Goal: Task Accomplishment & Management: Manage account settings

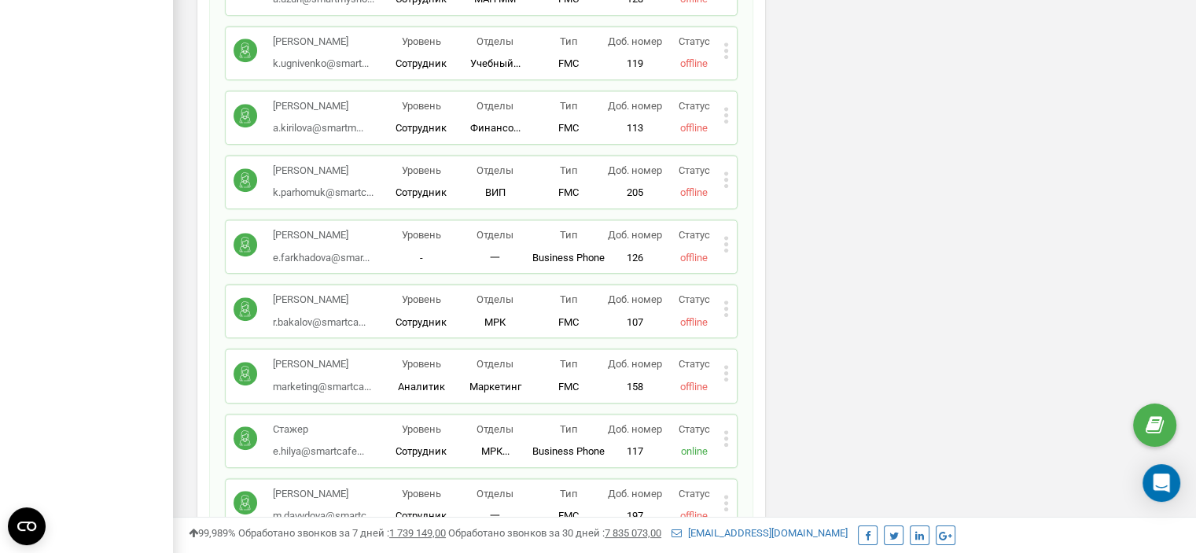
scroll to position [1098, 0]
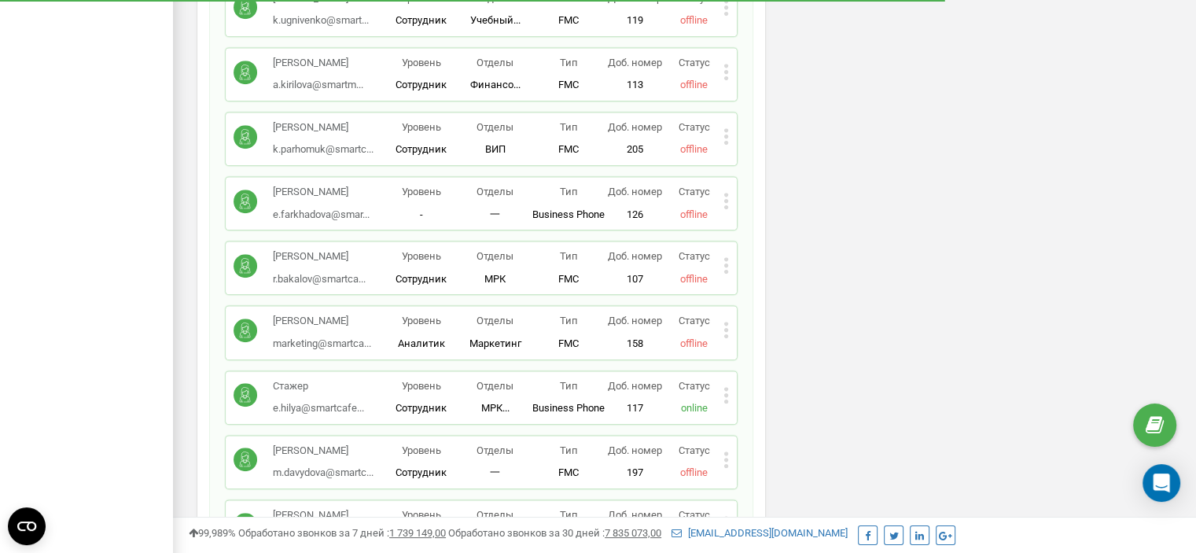
click at [727, 387] on icon at bounding box center [726, 395] width 6 height 17
click at [777, 415] on span "Редактировать" at bounding box center [785, 420] width 80 height 10
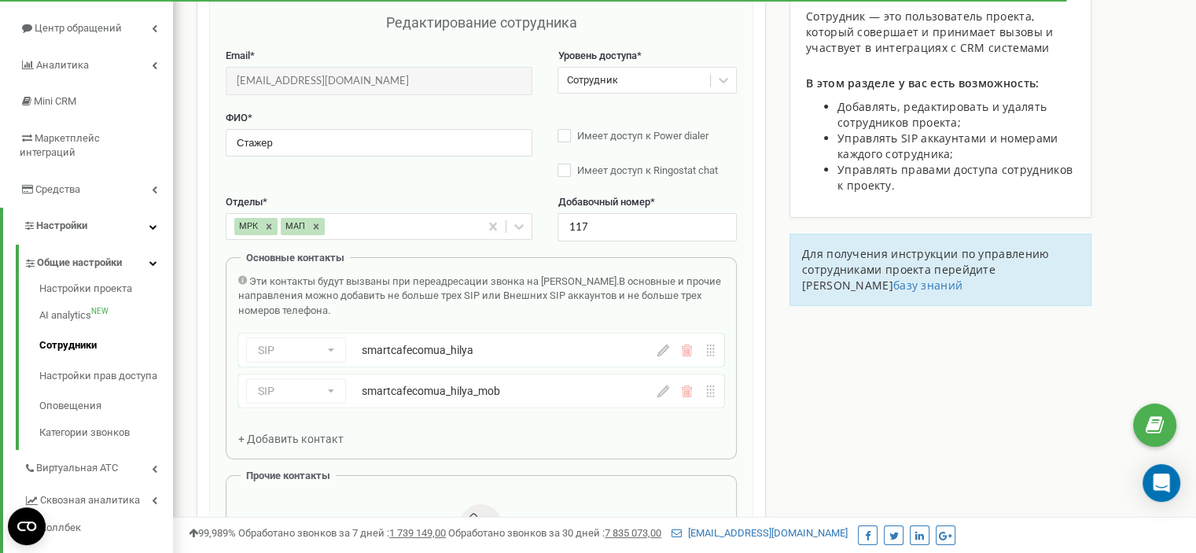
scroll to position [157, 0]
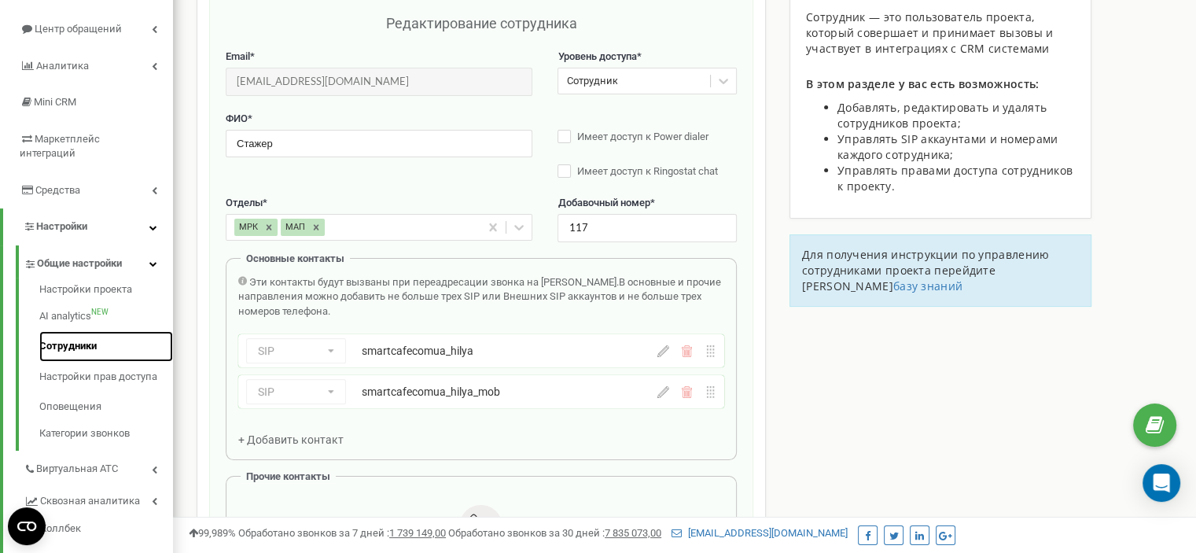
click at [86, 336] on link "Сотрудники" at bounding box center [106, 346] width 134 height 31
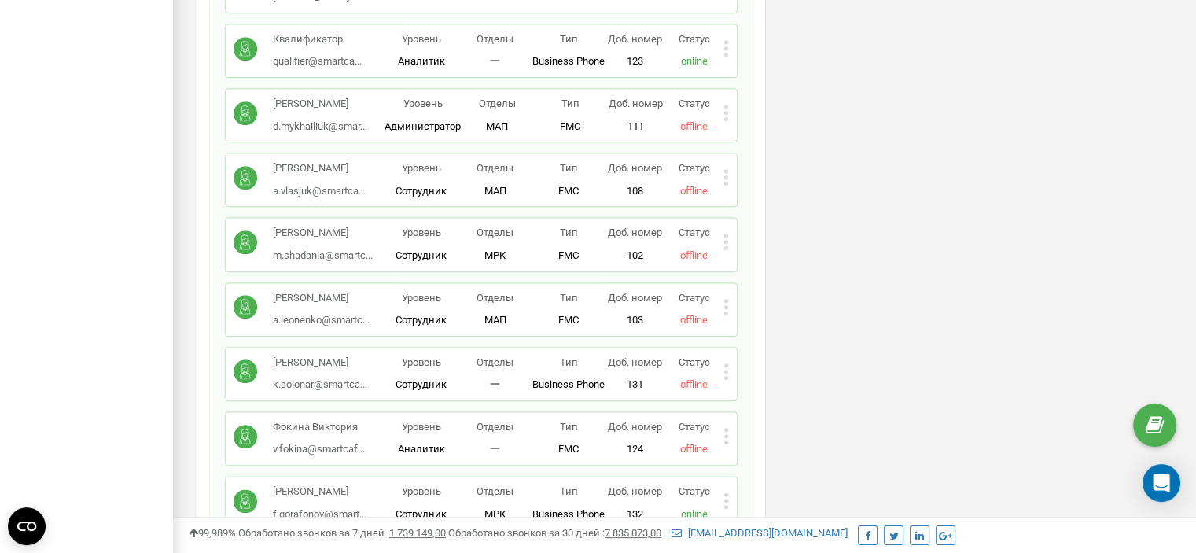
scroll to position [1887, 0]
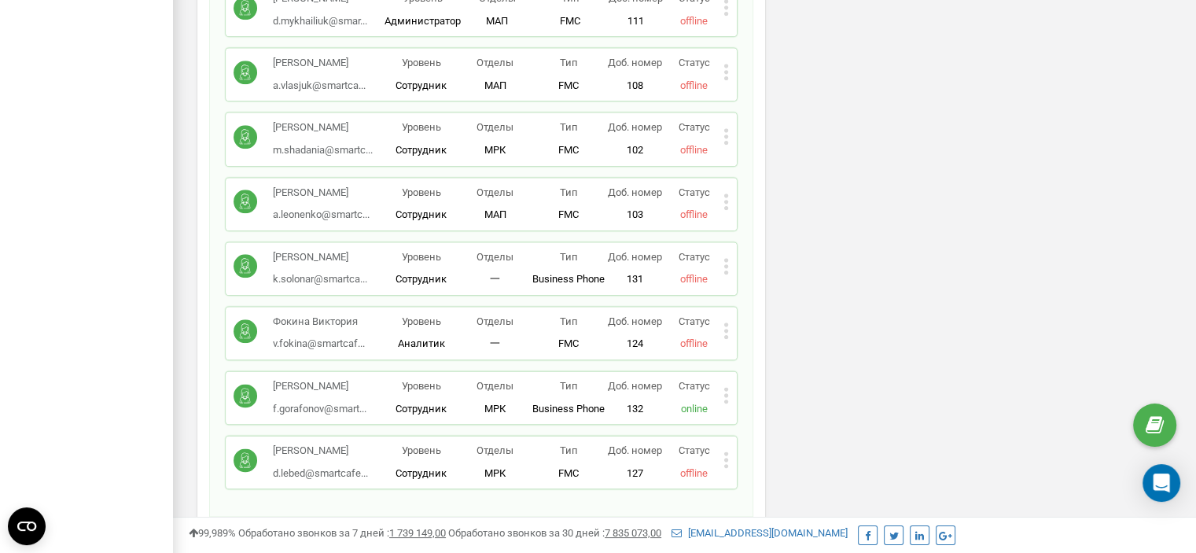
click at [324, 444] on p "Лебідь Дмитро" at bounding box center [320, 451] width 95 height 15
click at [1167, 490] on icon "Open Intercom Messenger" at bounding box center [1161, 483] width 18 height 20
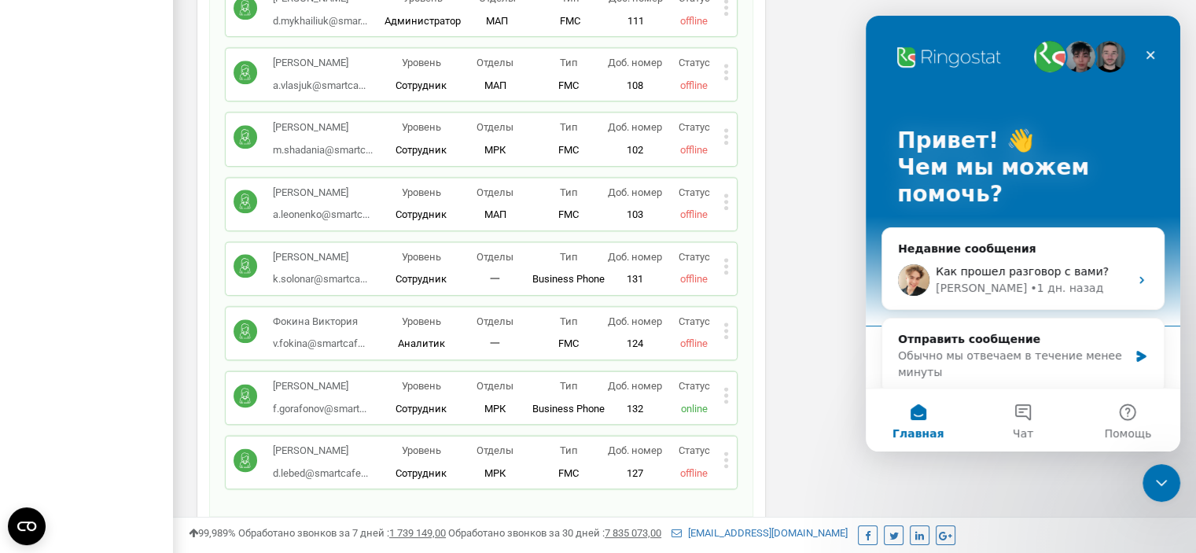
scroll to position [0, 0]
click at [957, 242] on div "Недавние сообщения" at bounding box center [1023, 249] width 250 height 17
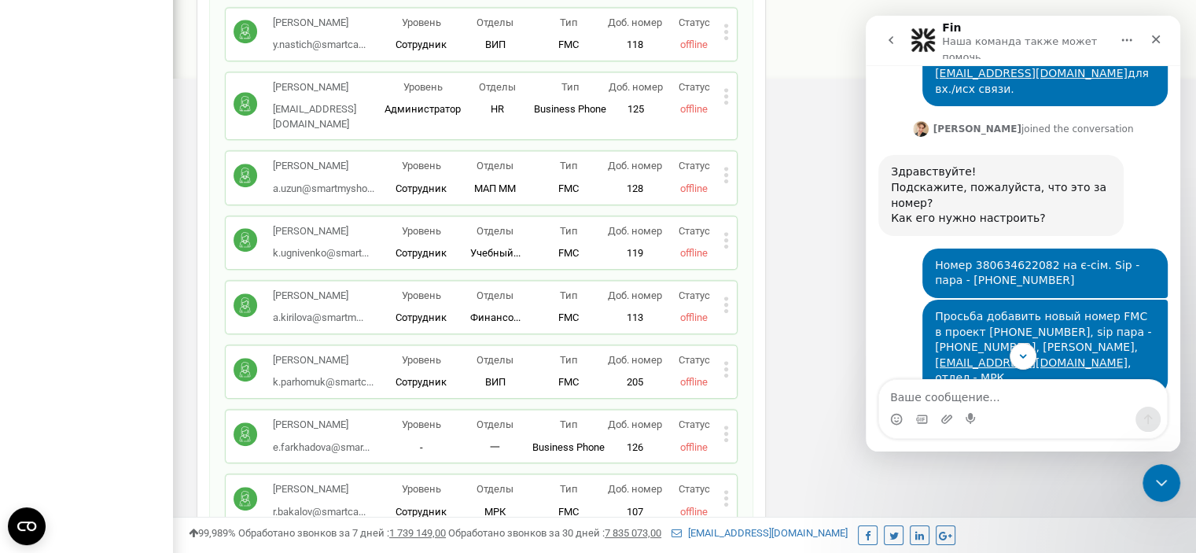
scroll to position [651, 0]
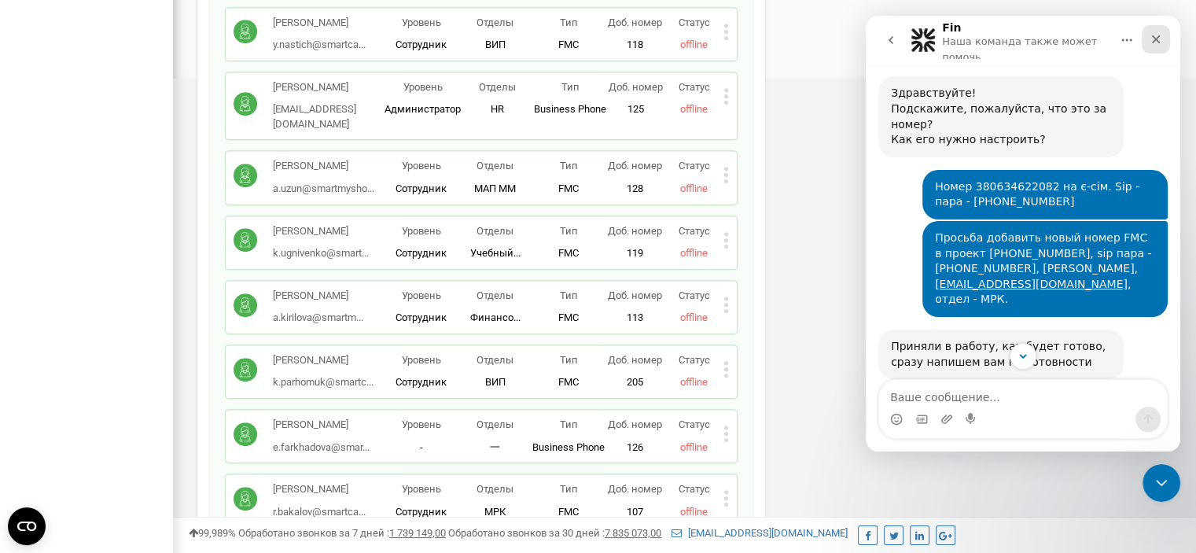
click at [1158, 37] on icon "Закрыть" at bounding box center [1156, 39] width 9 height 9
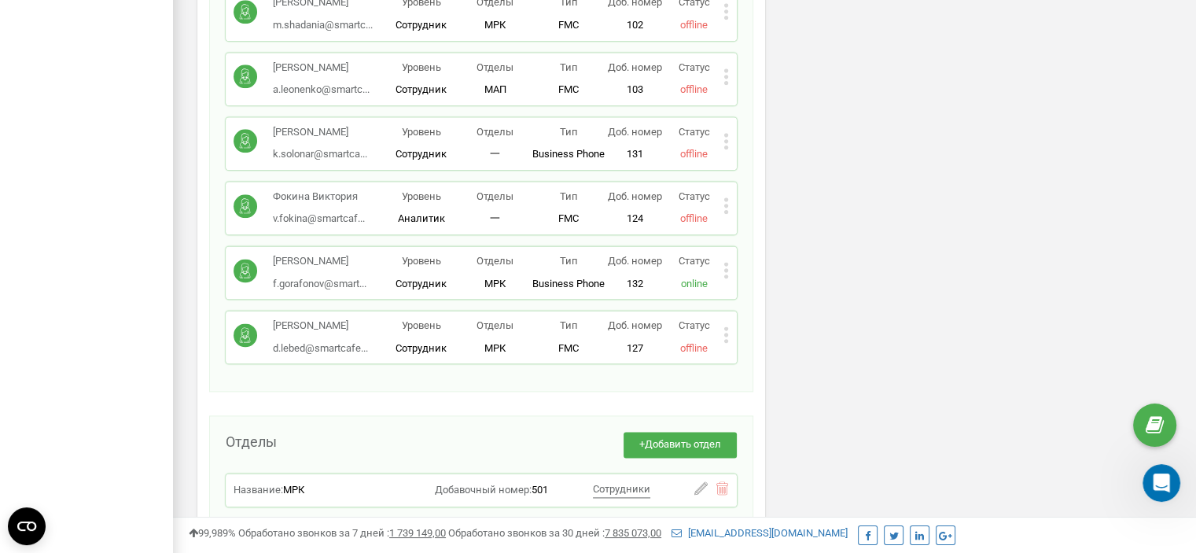
scroll to position [2045, 0]
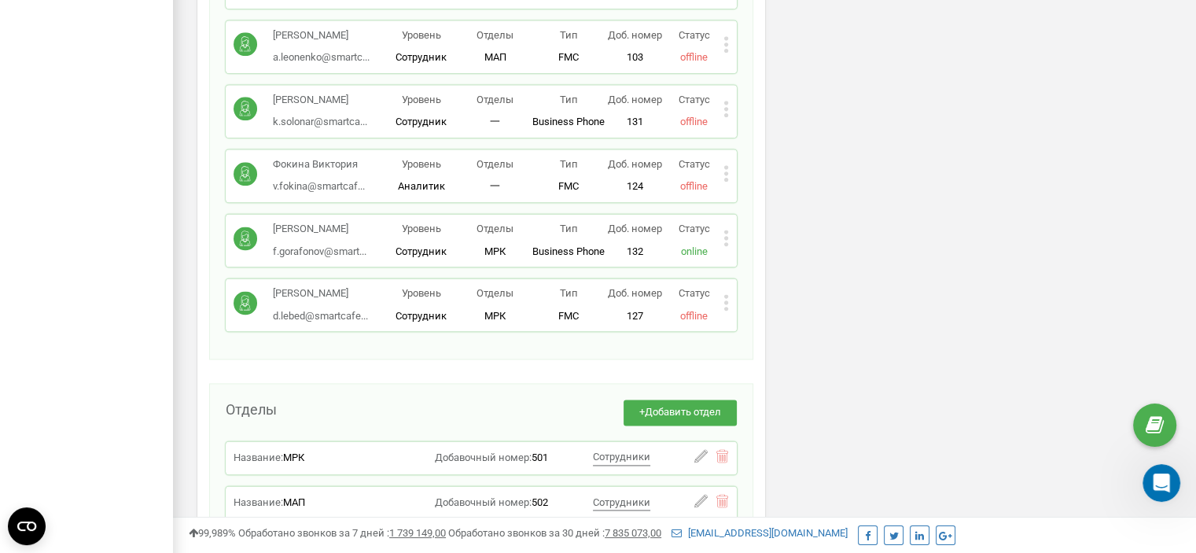
click at [727, 294] on icon at bounding box center [726, 302] width 6 height 17
click at [753, 323] on span "Редактировать" at bounding box center [785, 328] width 80 height 10
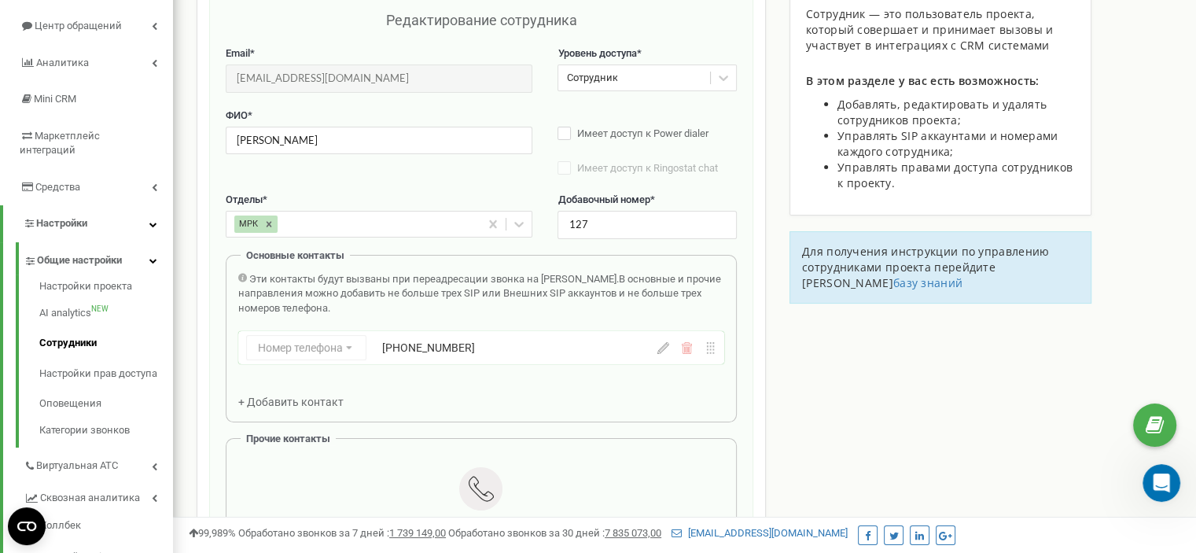
scroll to position [157, 0]
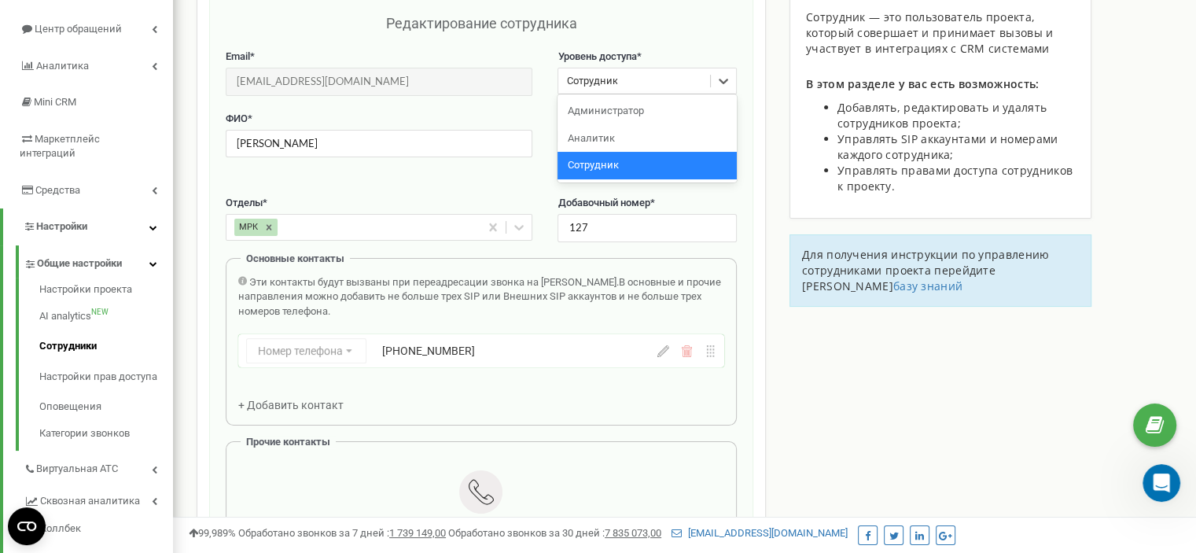
click at [600, 84] on div "Сотрудник" at bounding box center [591, 81] width 51 height 15
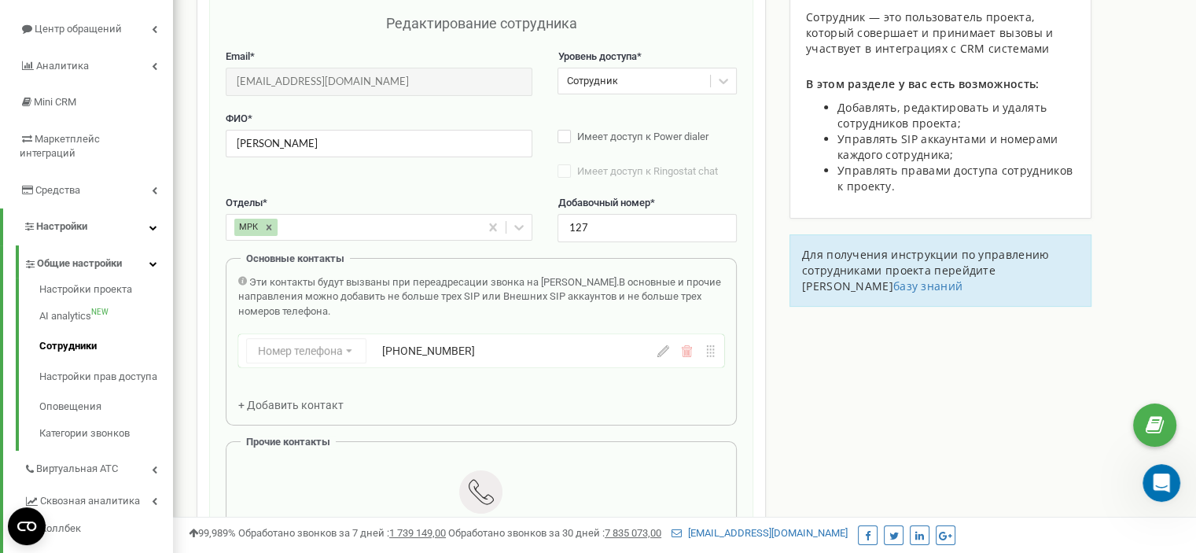
click at [535, 42] on div "Редактирование сотрудника" at bounding box center [481, 31] width 511 height 36
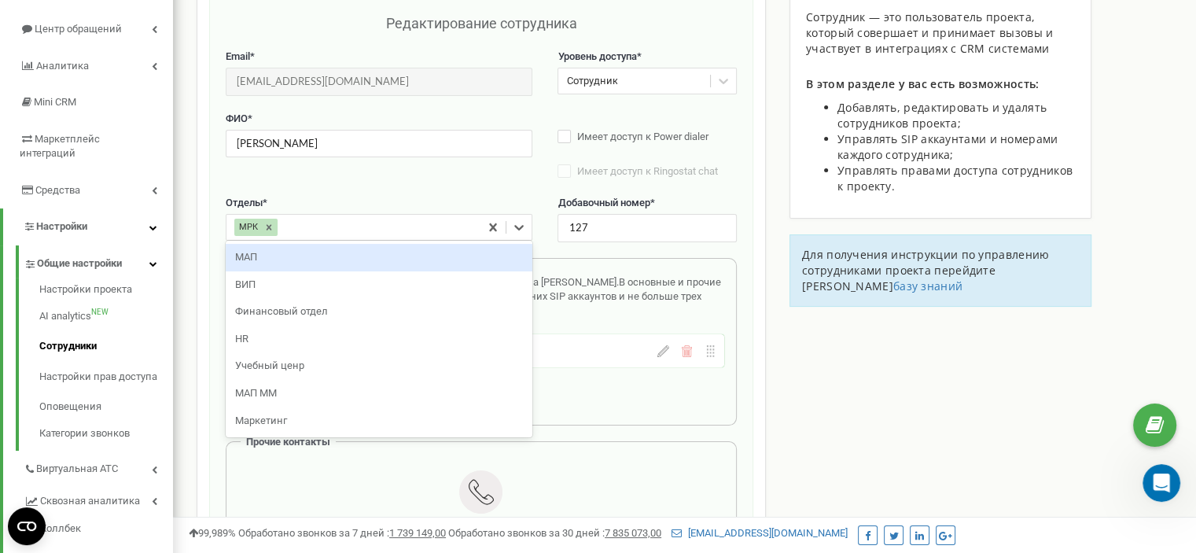
click at [289, 228] on div "МРК" at bounding box center [353, 227] width 254 height 24
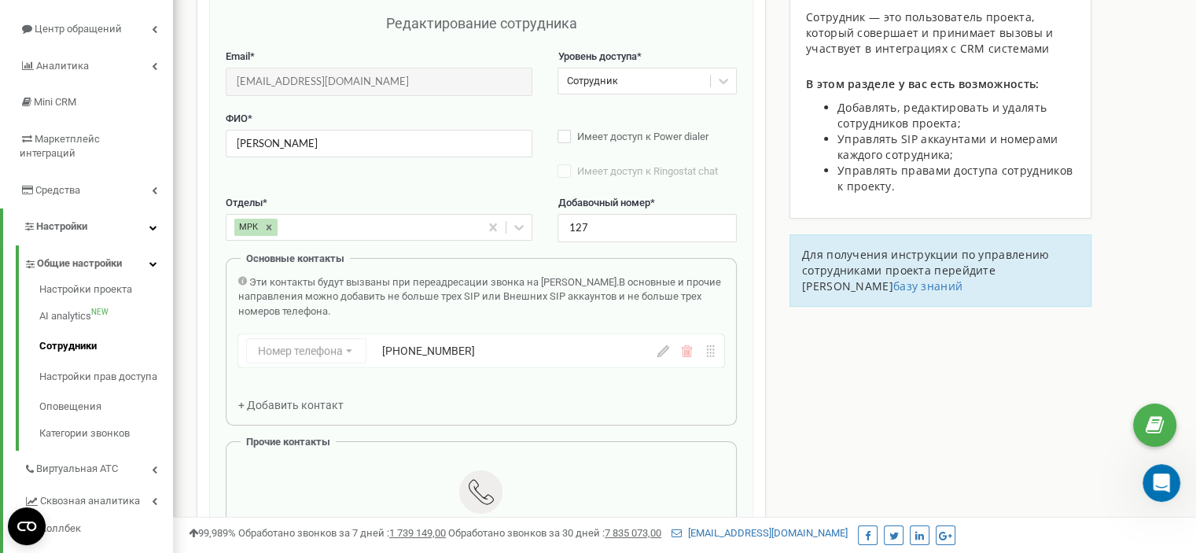
click at [326, 191] on div "ФИО * Лебідь Дмитро Имеет доступ к Power dialer Имеет доступ к Ringostat chat С…" at bounding box center [481, 154] width 511 height 84
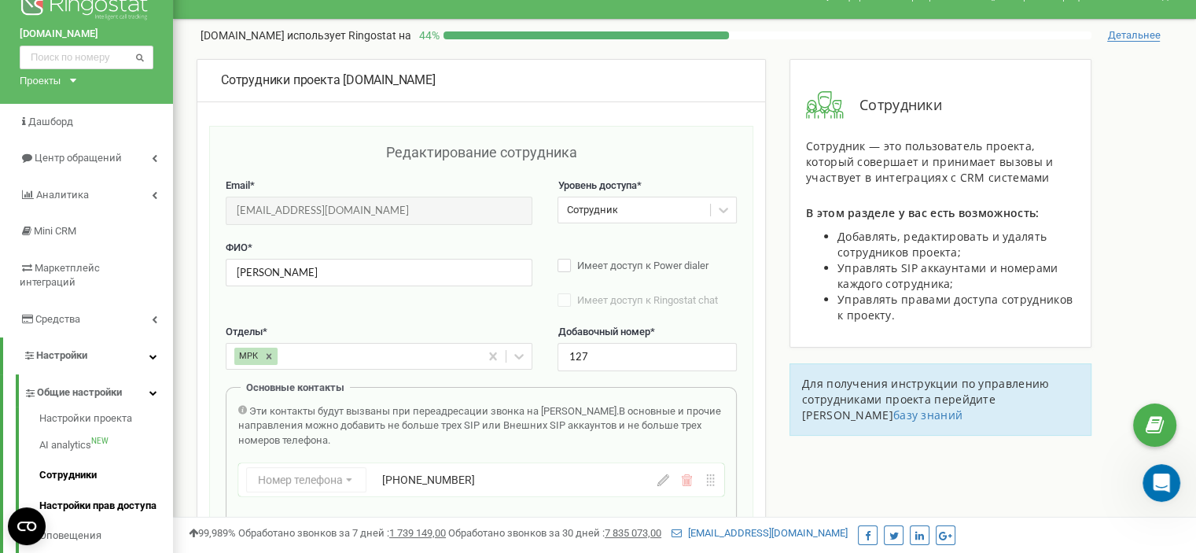
scroll to position [79, 0]
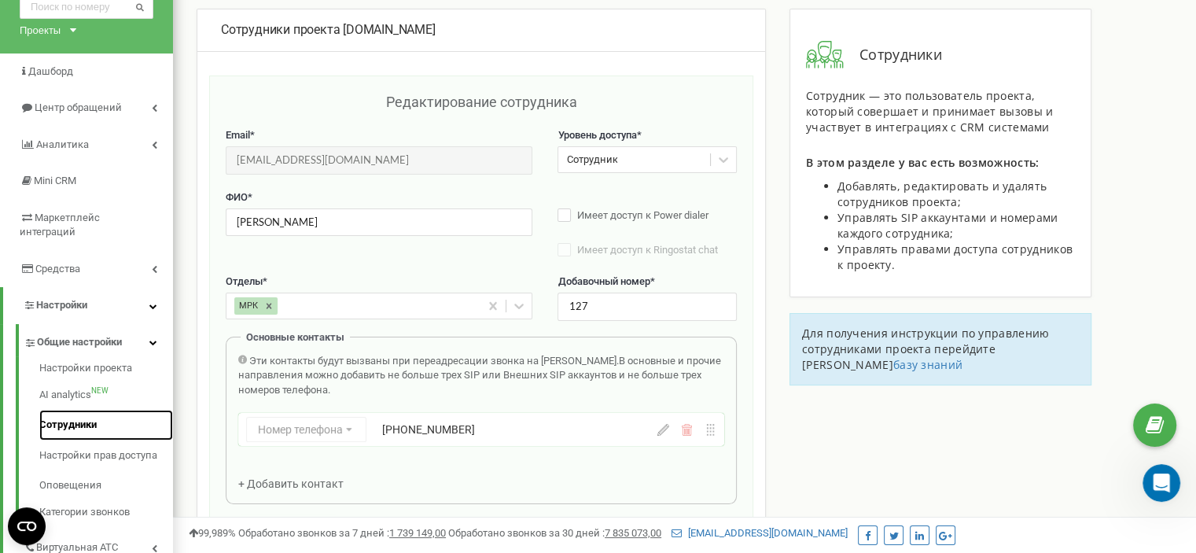
click at [83, 411] on link "Сотрудники" at bounding box center [106, 425] width 134 height 31
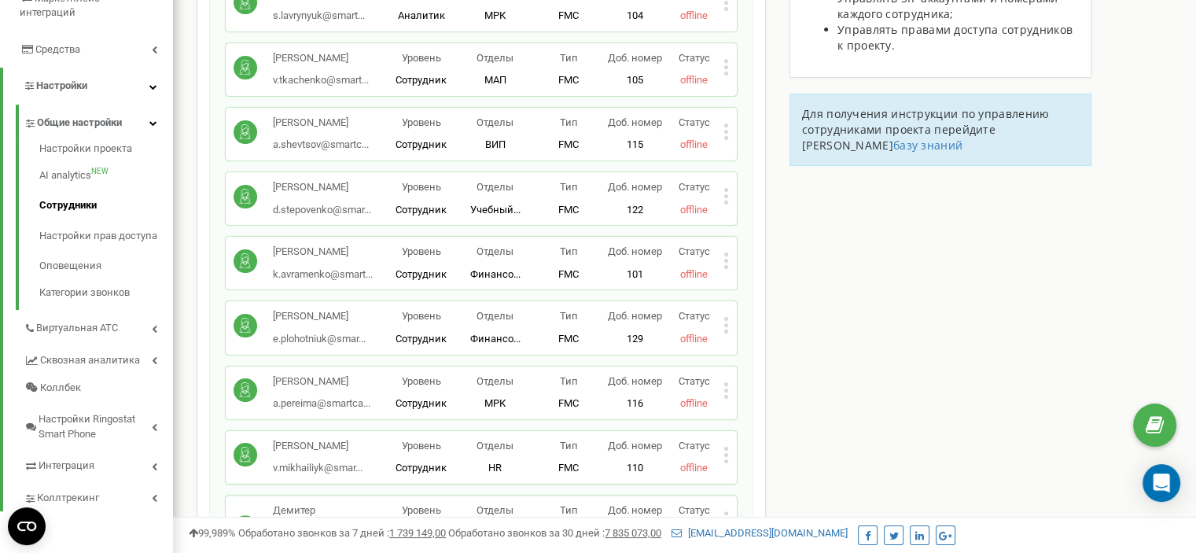
scroll to position [236, 0]
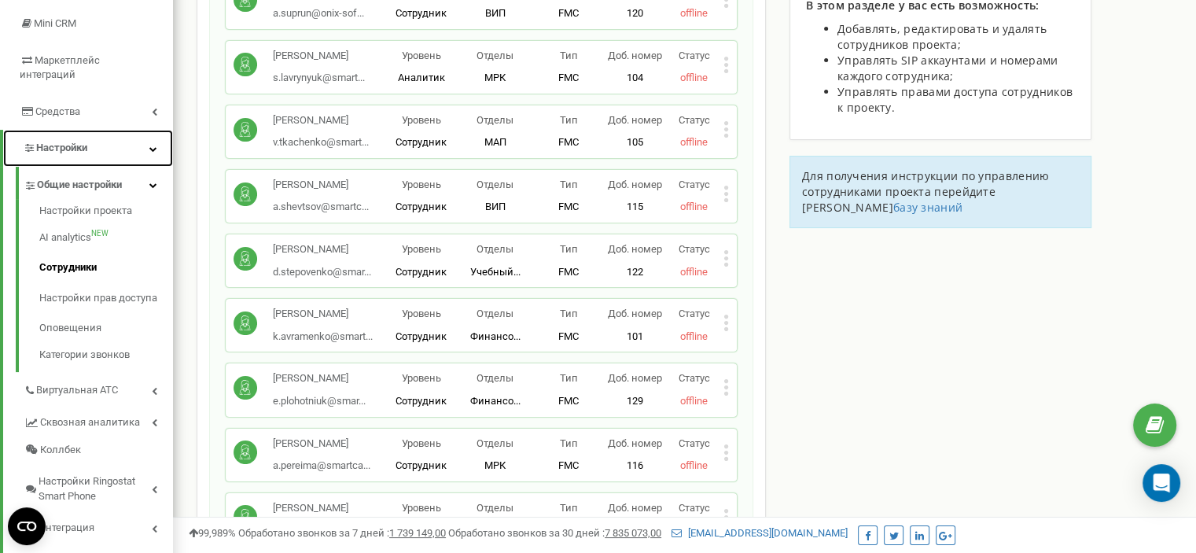
click at [49, 142] on span "Настройки" at bounding box center [61, 148] width 51 height 12
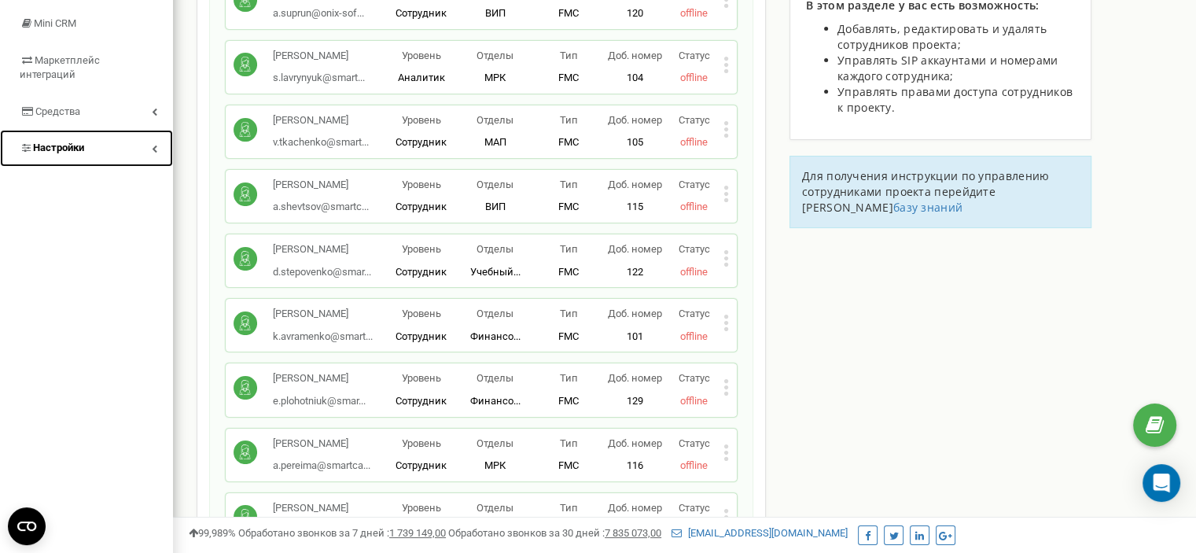
click at [67, 142] on span "Настройки" at bounding box center [58, 148] width 51 height 12
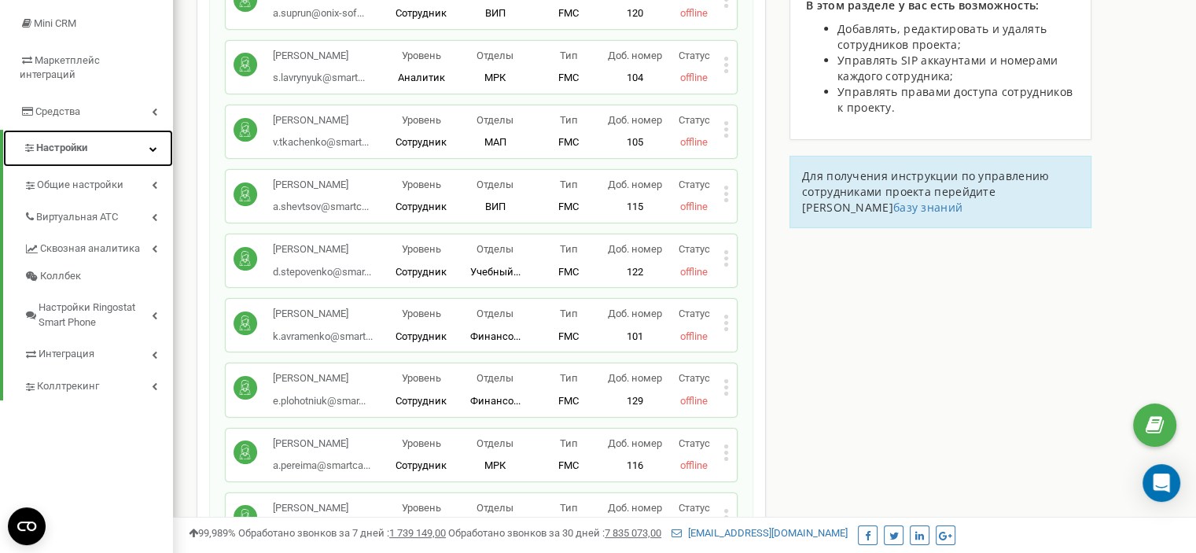
click at [73, 142] on span "Настройки" at bounding box center [61, 148] width 51 height 12
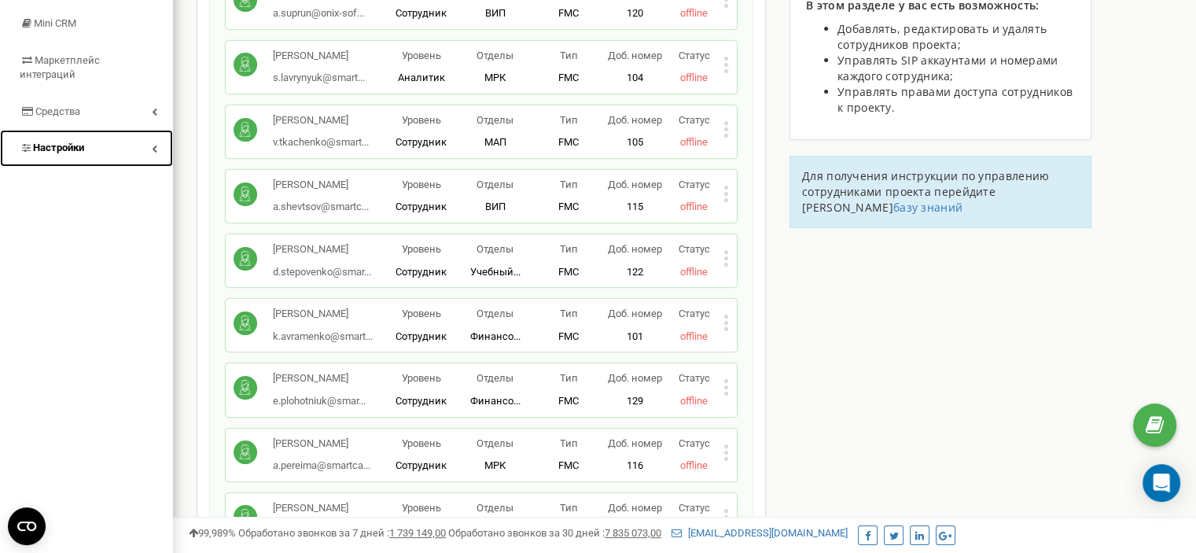
click at [73, 142] on span "Настройки" at bounding box center [58, 148] width 51 height 12
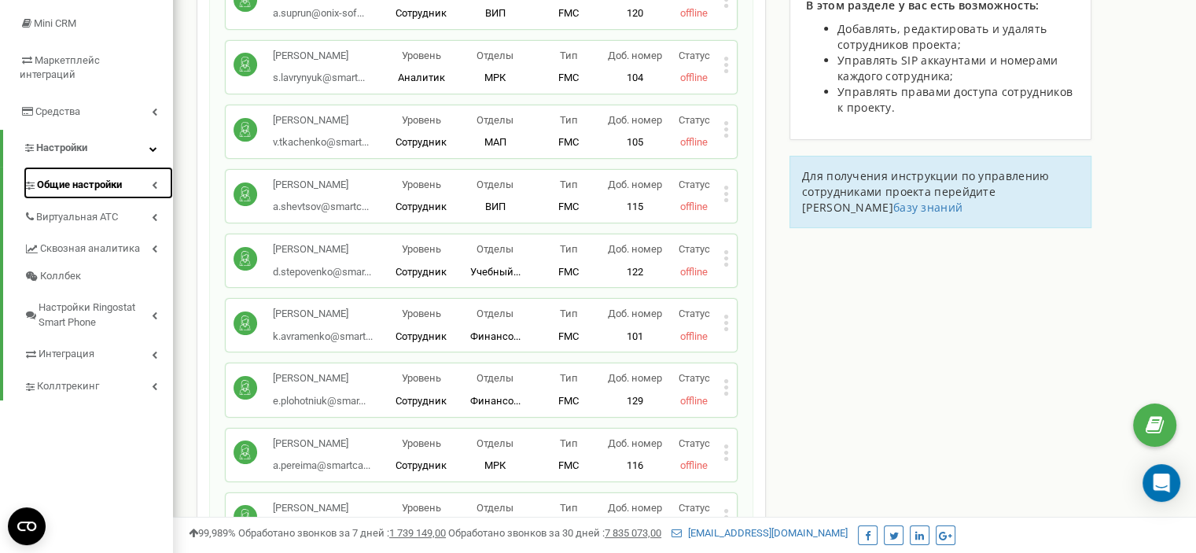
click at [79, 178] on span "Общие настройки" at bounding box center [79, 185] width 85 height 15
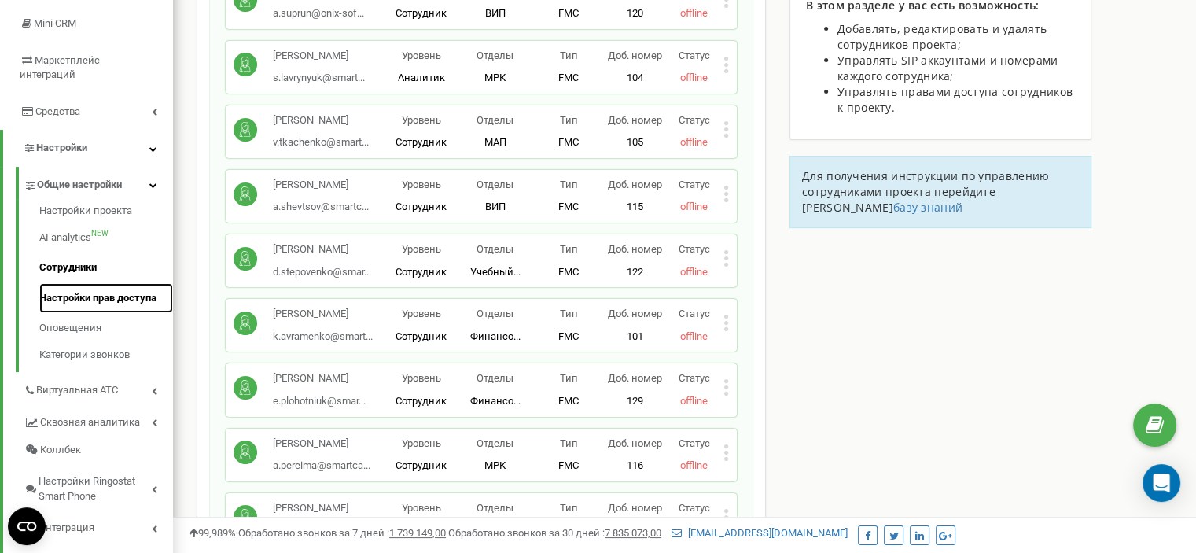
click at [74, 285] on link "Настройки прав доступа" at bounding box center [106, 298] width 134 height 31
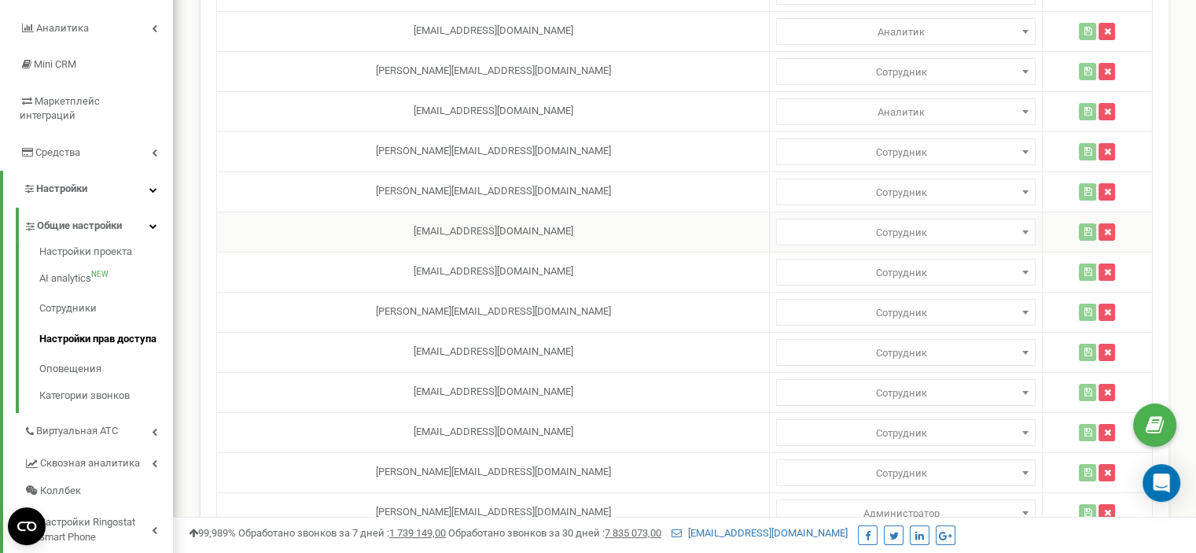
scroll to position [66, 0]
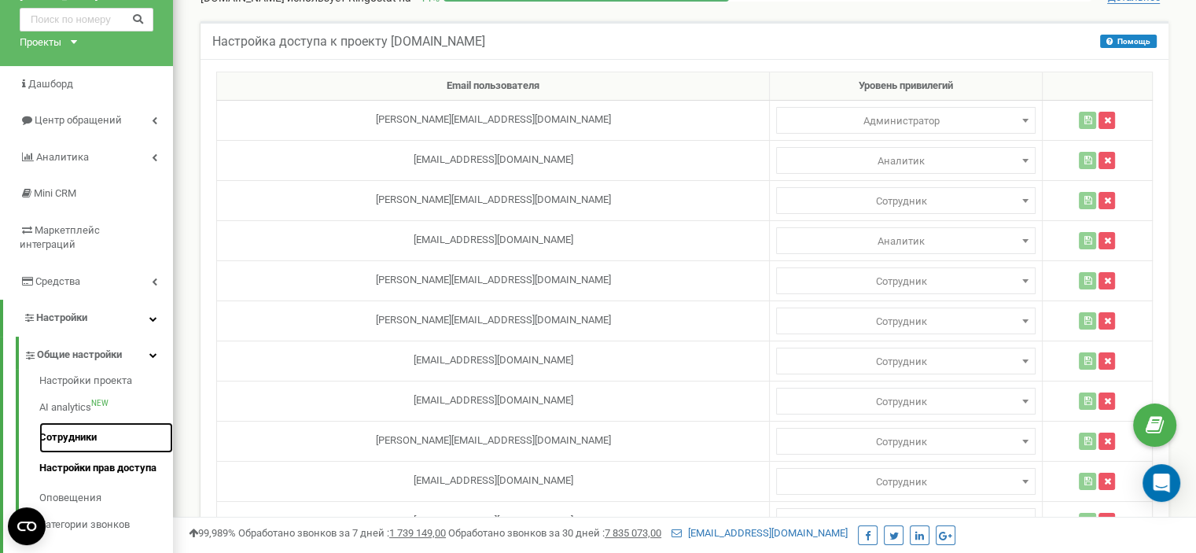
click at [66, 423] on link "Сотрудники" at bounding box center [106, 437] width 134 height 31
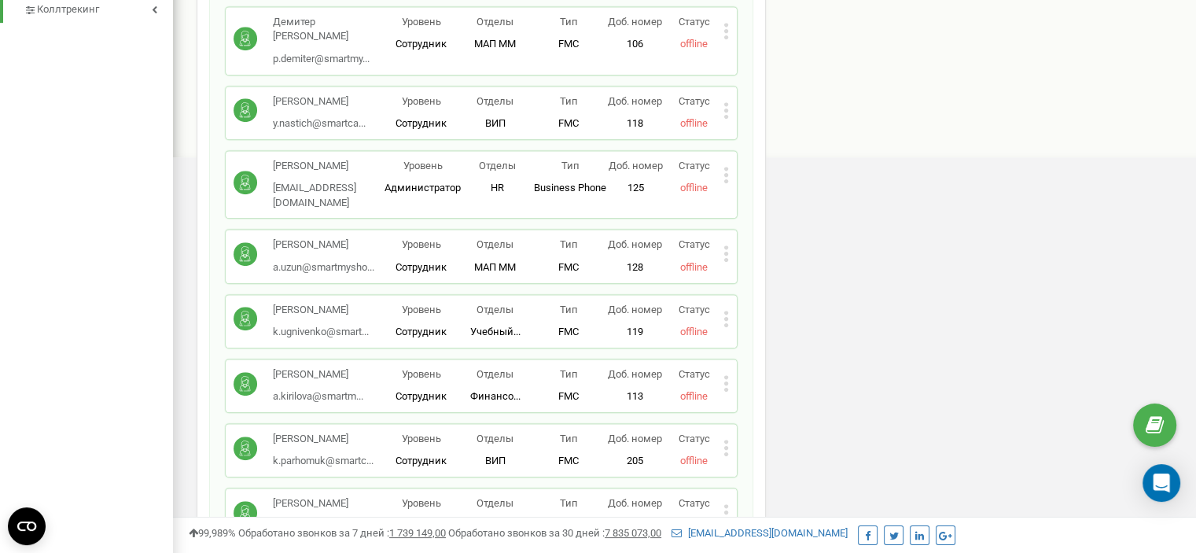
scroll to position [708, 0]
